Goal: Task Accomplishment & Management: Use online tool/utility

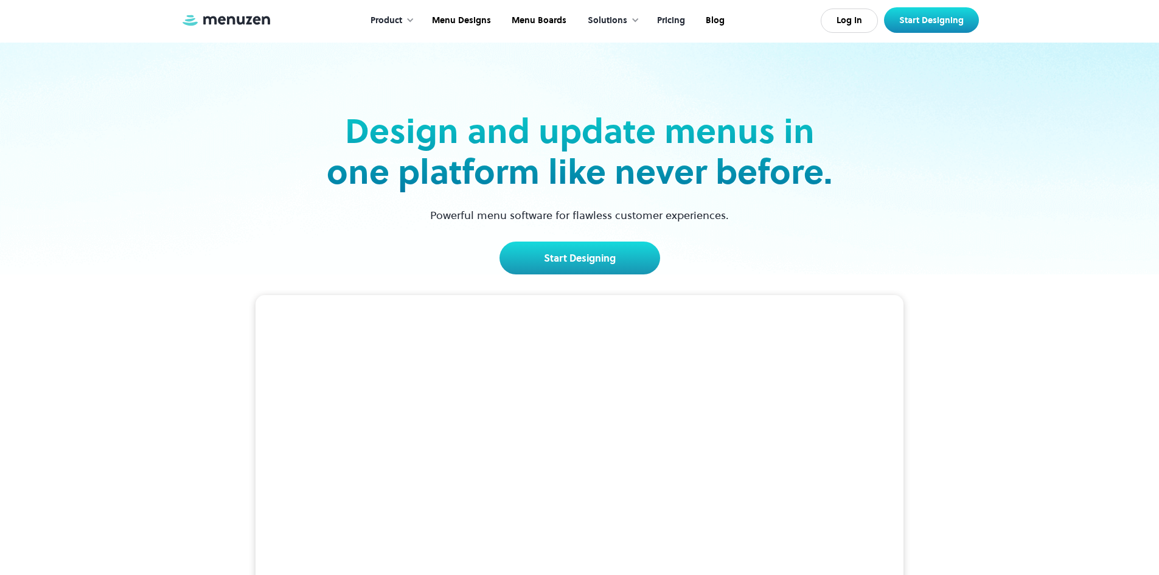
click at [686, 21] on link "Pricing" at bounding box center [669, 21] width 49 height 38
click at [546, 257] on link "Start Designing" at bounding box center [579, 258] width 161 height 33
